Goal: Complete application form

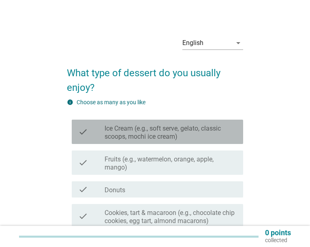
click at [176, 141] on div "check check_box_outline_blank Ice Cream (e.g., soft serve, gelato, classic scoo…" at bounding box center [157, 132] width 171 height 24
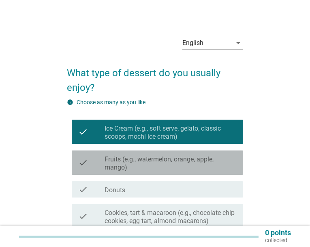
click at [176, 162] on label "Fruits (e.g., watermelon, orange, apple, mango)" at bounding box center [171, 163] width 132 height 16
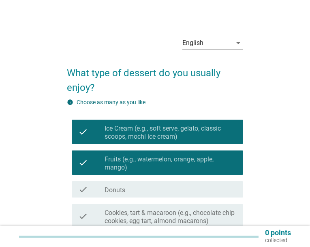
scroll to position [41, 0]
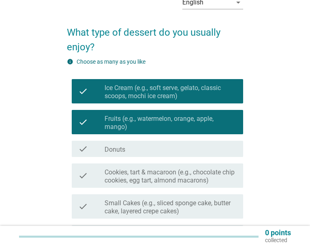
click at [181, 174] on label "Cookies, tart & macaroon (e.g., chocolate chip cookies, egg tart, almond macaro…" at bounding box center [171, 176] width 132 height 16
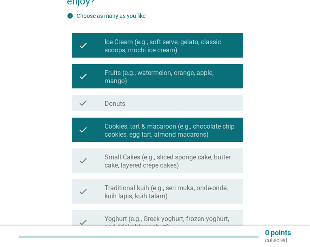
scroll to position [122, 0]
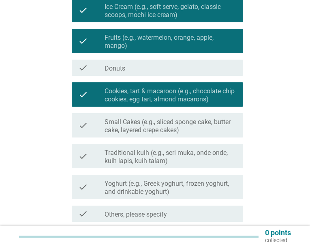
click at [182, 157] on label "Traditional kuih (e.g., seri muka, onde-onde, kuih lapis, kuih talam)" at bounding box center [171, 157] width 132 height 16
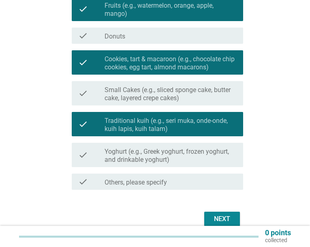
scroll to position [162, 0]
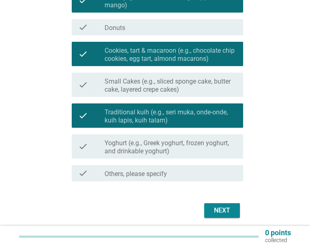
click at [192, 91] on label "Small Cakes (e.g., sliced sponge cake, butter cake, layered crepe cakes)" at bounding box center [171, 85] width 132 height 16
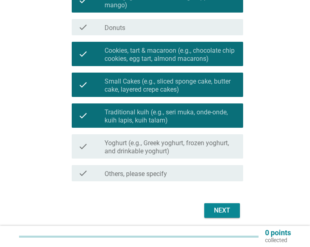
click at [208, 210] on button "Next" at bounding box center [222, 210] width 36 height 15
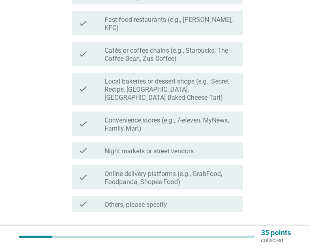
scroll to position [0, 0]
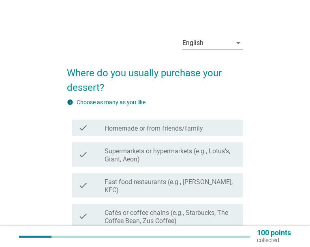
click at [144, 132] on label "Homemade or from friends/family" at bounding box center [154, 128] width 98 height 8
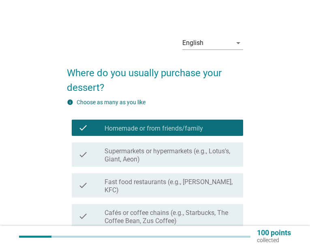
click at [144, 143] on div "check check_box_outline_blank Supermarkets or hypermarkets (e.g., Lotus's, Gian…" at bounding box center [157, 154] width 171 height 24
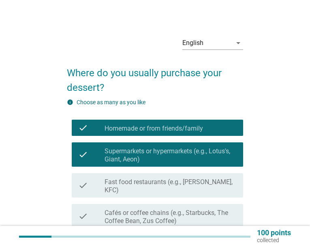
click at [144, 179] on label "Fast food restaurants (e.g., [PERSON_NAME], KFC)" at bounding box center [171, 186] width 132 height 16
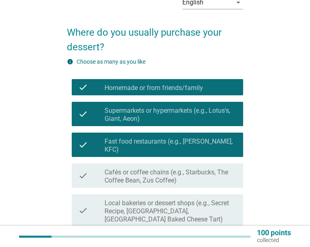
click at [144, 173] on label "Cafés or coffee chains (e.g., Starbucks, The Coffee Bean, Zus Coffee)" at bounding box center [171, 176] width 132 height 16
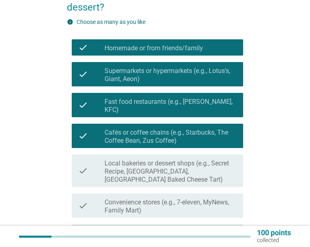
scroll to position [122, 0]
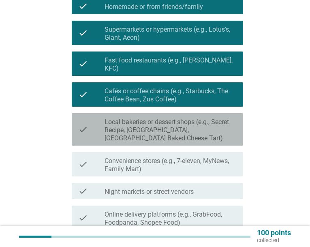
click at [133, 126] on label "Local bakeries or dessert shops (e.g., Secret Recipe, [GEOGRAPHIC_DATA], [GEOGR…" at bounding box center [171, 130] width 132 height 24
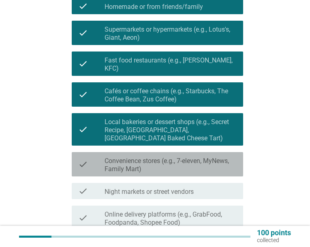
click at [148, 162] on label "Convenience stores (e.g., 7-eleven, MyNews, Family Mart)" at bounding box center [171, 165] width 132 height 16
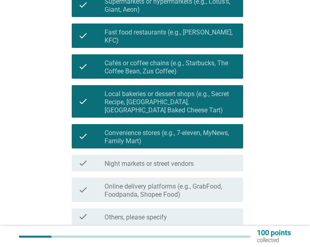
scroll to position [203, 0]
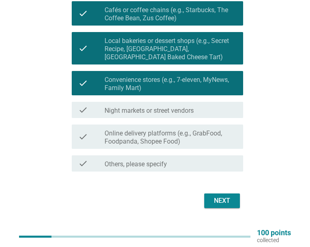
click at [159, 107] on label "Night markets or street vendors" at bounding box center [149, 111] width 89 height 8
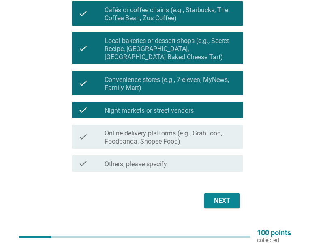
click at [222, 196] on div "Next" at bounding box center [222, 201] width 23 height 10
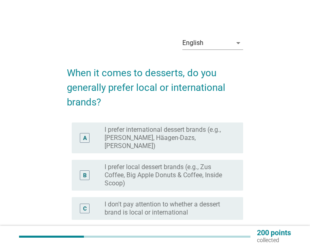
scroll to position [41, 0]
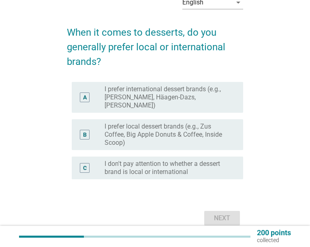
click at [127, 143] on label "I prefer local dessert brands (e.g., Zus Coffee, Big Apple Donuts & Coffee, Ins…" at bounding box center [168, 134] width 126 height 24
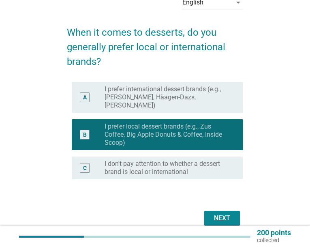
click at [118, 107] on label "I prefer international dessert brands (e.g., [PERSON_NAME], Häagen-Dazs, [PERSO…" at bounding box center [168, 97] width 126 height 24
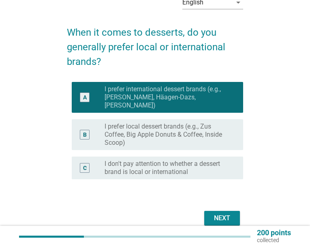
click at [150, 151] on div "B radio_button_unchecked I prefer local dessert brands (e.g., Zus Coffee, Big A…" at bounding box center [155, 134] width 176 height 37
click at [147, 145] on label "I prefer local dessert brands (e.g., Zus Coffee, Big Apple Donuts & Coffee, Ins…" at bounding box center [168, 134] width 126 height 24
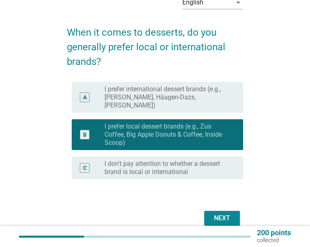
click at [215, 215] on div "Next" at bounding box center [222, 218] width 23 height 10
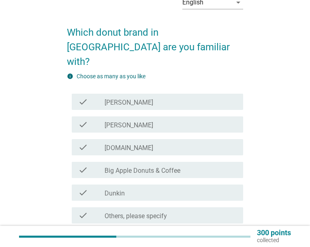
click at [101, 165] on div "check" at bounding box center [91, 170] width 26 height 10
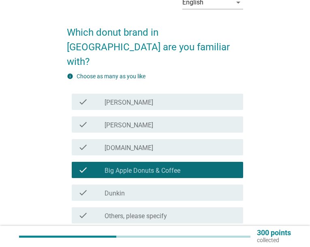
click at [112, 144] on label "[DOMAIN_NAME]" at bounding box center [129, 148] width 49 height 8
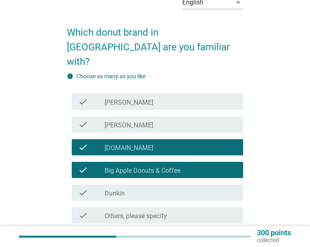
click at [94, 188] on div "check" at bounding box center [91, 193] width 26 height 10
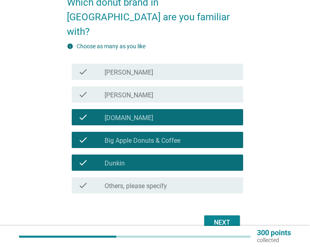
scroll to position [92, 0]
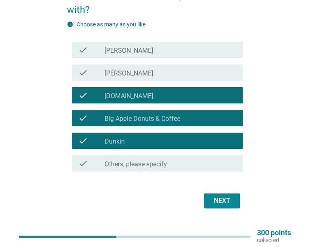
click at [218, 193] on button "Next" at bounding box center [222, 200] width 36 height 15
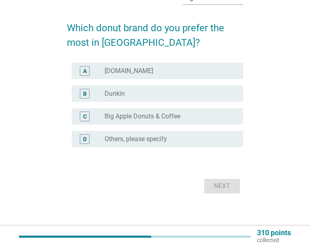
scroll to position [0, 0]
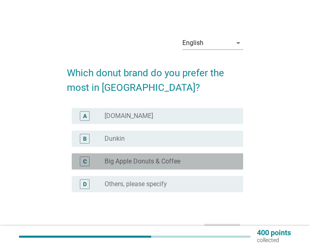
click at [126, 163] on label "Big Apple Donuts & Coffee" at bounding box center [143, 161] width 76 height 8
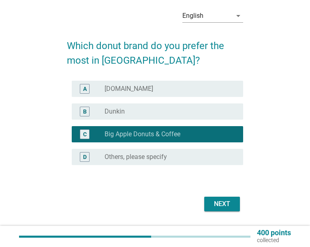
scroll to position [41, 0]
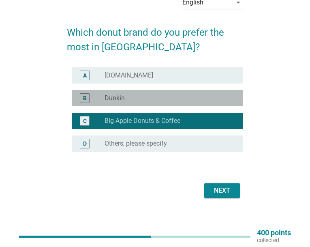
click at [122, 101] on label "Dunkin" at bounding box center [115, 98] width 20 height 8
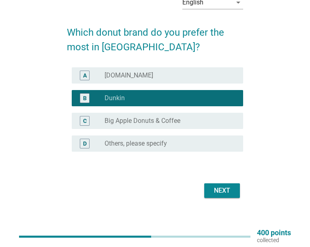
click at [118, 113] on div "C radio_button_unchecked Big Apple Donuts & Coffee" at bounding box center [157, 121] width 171 height 16
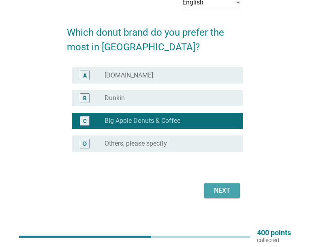
click at [226, 186] on div "Next" at bounding box center [222, 191] width 23 height 10
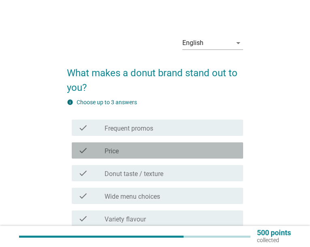
click at [125, 154] on div "check_box_outline_blank Price" at bounding box center [171, 150] width 132 height 10
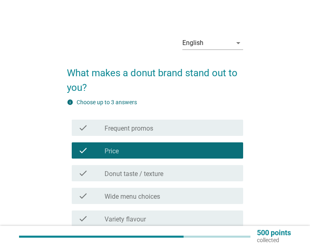
click at [130, 176] on label "Donut taste / texture" at bounding box center [134, 174] width 59 height 8
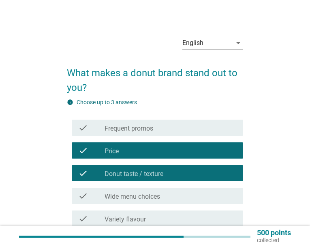
click at [131, 195] on label "Wide menu choices" at bounding box center [133, 196] width 56 height 8
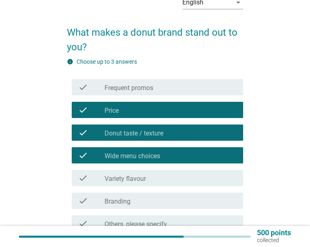
click at [133, 179] on label "Variety flavour" at bounding box center [125, 179] width 41 height 8
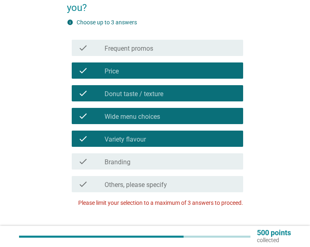
scroll to position [81, 0]
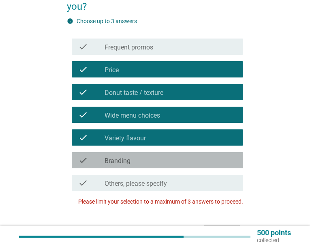
click at [182, 165] on div "check check_box_outline_blank Branding" at bounding box center [157, 160] width 171 height 16
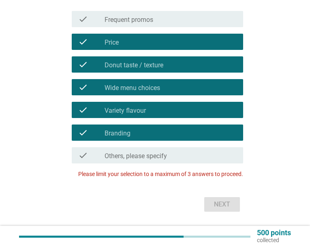
scroll to position [122, 0]
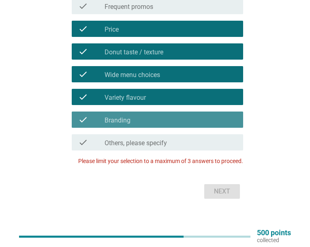
click at [120, 119] on label "Branding" at bounding box center [118, 120] width 26 height 8
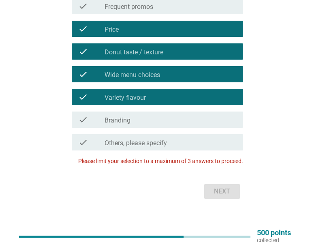
click at [129, 103] on div "check check_box Variety flavour" at bounding box center [157, 97] width 171 height 16
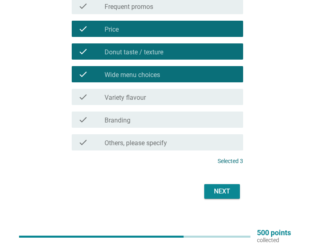
click at [143, 75] on label "Wide menu choices" at bounding box center [133, 75] width 56 height 8
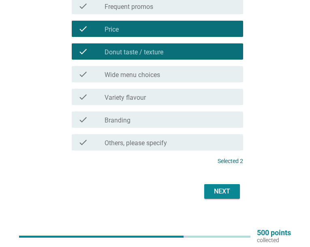
click at [139, 89] on div "check check_box Variety flavour" at bounding box center [157, 97] width 171 height 16
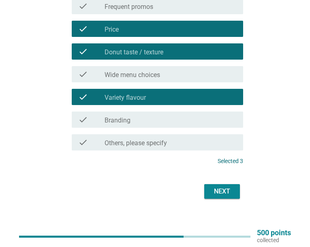
click at [228, 193] on div "Next" at bounding box center [222, 191] width 23 height 10
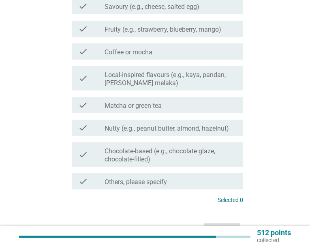
scroll to position [0, 0]
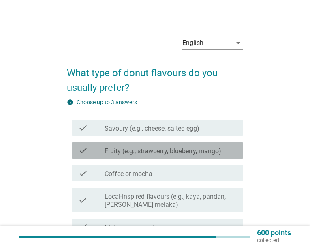
click at [106, 157] on div "check check_box_outline_blank Fruity (e.g., strawberry, blueberry, mango)" at bounding box center [157, 150] width 171 height 16
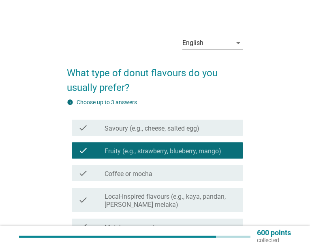
click at [108, 177] on label "Coffee or mocha" at bounding box center [129, 174] width 48 height 8
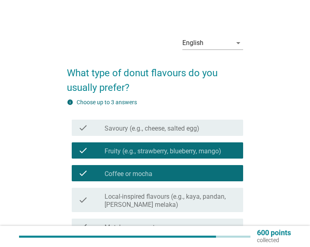
scroll to position [41, 0]
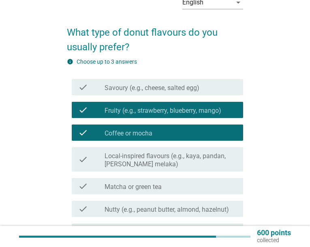
click at [96, 208] on div "check" at bounding box center [91, 209] width 26 height 10
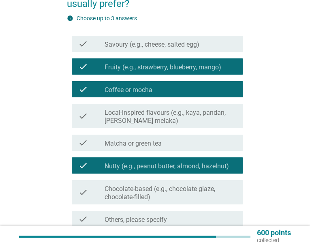
scroll to position [122, 0]
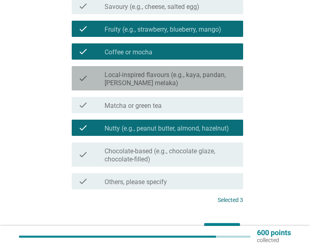
click at [99, 86] on div "check" at bounding box center [91, 78] width 26 height 18
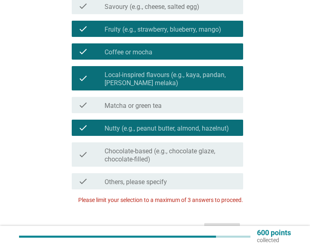
click at [109, 83] on label "Local-inspired flavours (e.g., kaya, pandan, [PERSON_NAME] melaka)" at bounding box center [171, 79] width 132 height 16
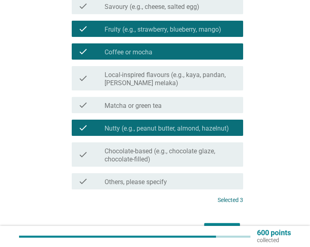
scroll to position [162, 0]
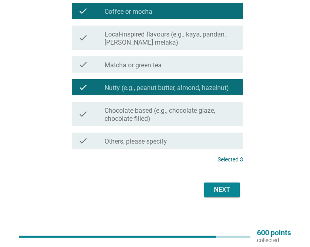
click at [222, 186] on div "Next" at bounding box center [222, 190] width 23 height 10
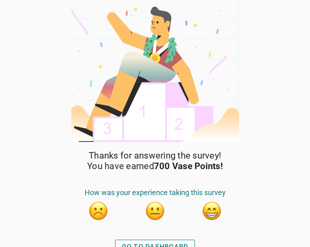
scroll to position [10, 0]
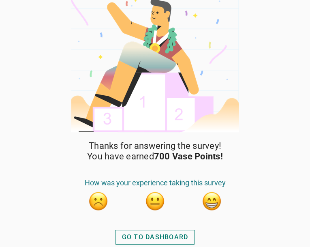
click at [137, 240] on div "GO TO DASHBOARD" at bounding box center [155, 237] width 66 height 10
